Goal: Information Seeking & Learning: Understand process/instructions

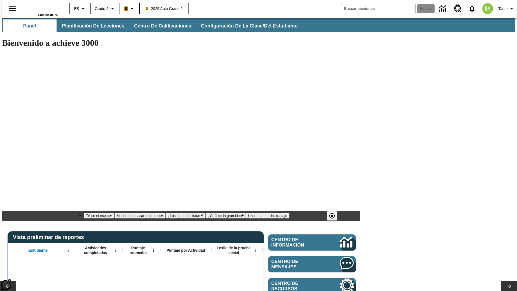
type input "-1"
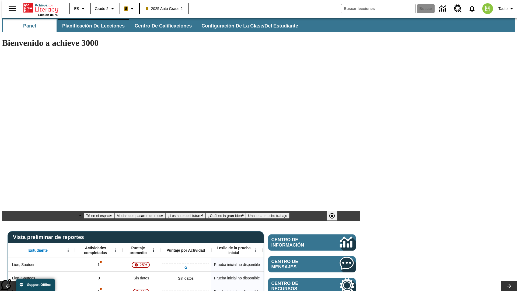
click at [90, 26] on span "Planificación de lecciones" at bounding box center [93, 26] width 62 height 6
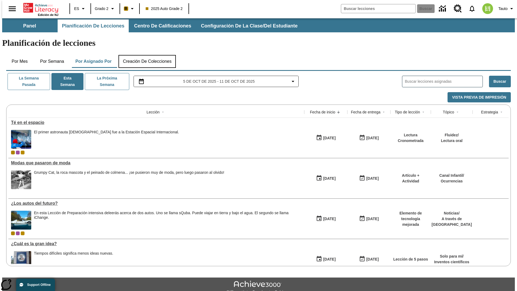
click at [147, 55] on button "Creación de colecciones" at bounding box center [147, 61] width 57 height 13
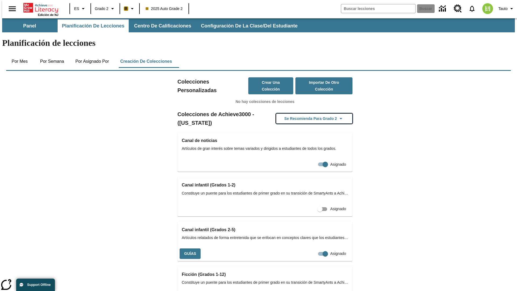
click at [306, 113] on button "Se recomienda para Grado 2" at bounding box center [314, 118] width 77 height 11
click at [313, 249] on input "Asignado" at bounding box center [315, 254] width 31 height 10
checkbox input "false"
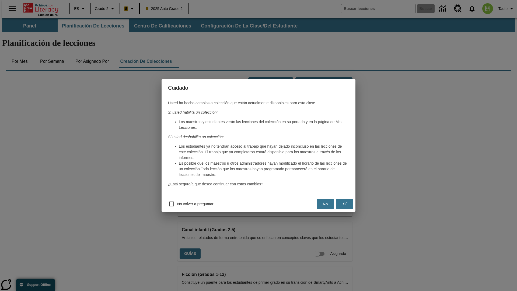
scroll to position [87, 0]
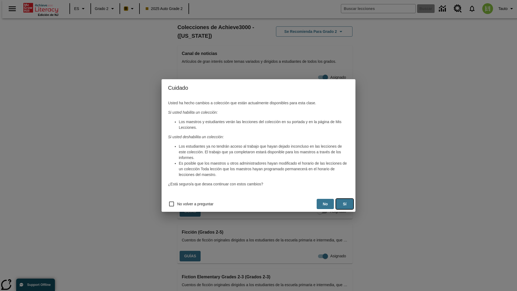
click at [345, 204] on button "Sí" at bounding box center [344, 204] width 17 height 11
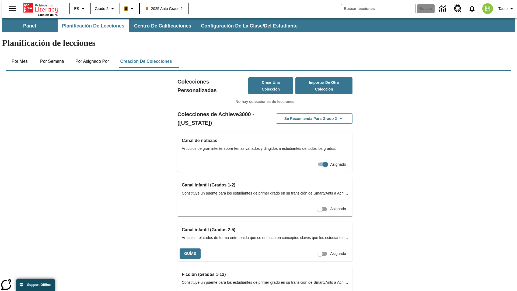
click at [310, 249] on input "Asignado" at bounding box center [320, 254] width 31 height 10
checkbox input "true"
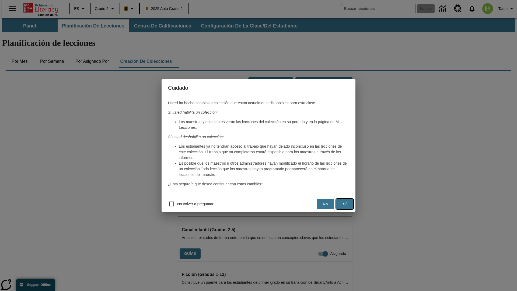
click at [345, 204] on button "Sí" at bounding box center [344, 204] width 17 height 11
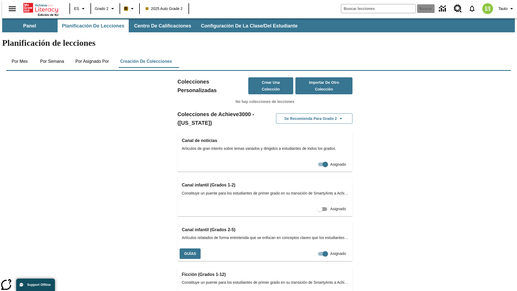
scroll to position [87, 0]
